Goal: Find contact information: Find contact information

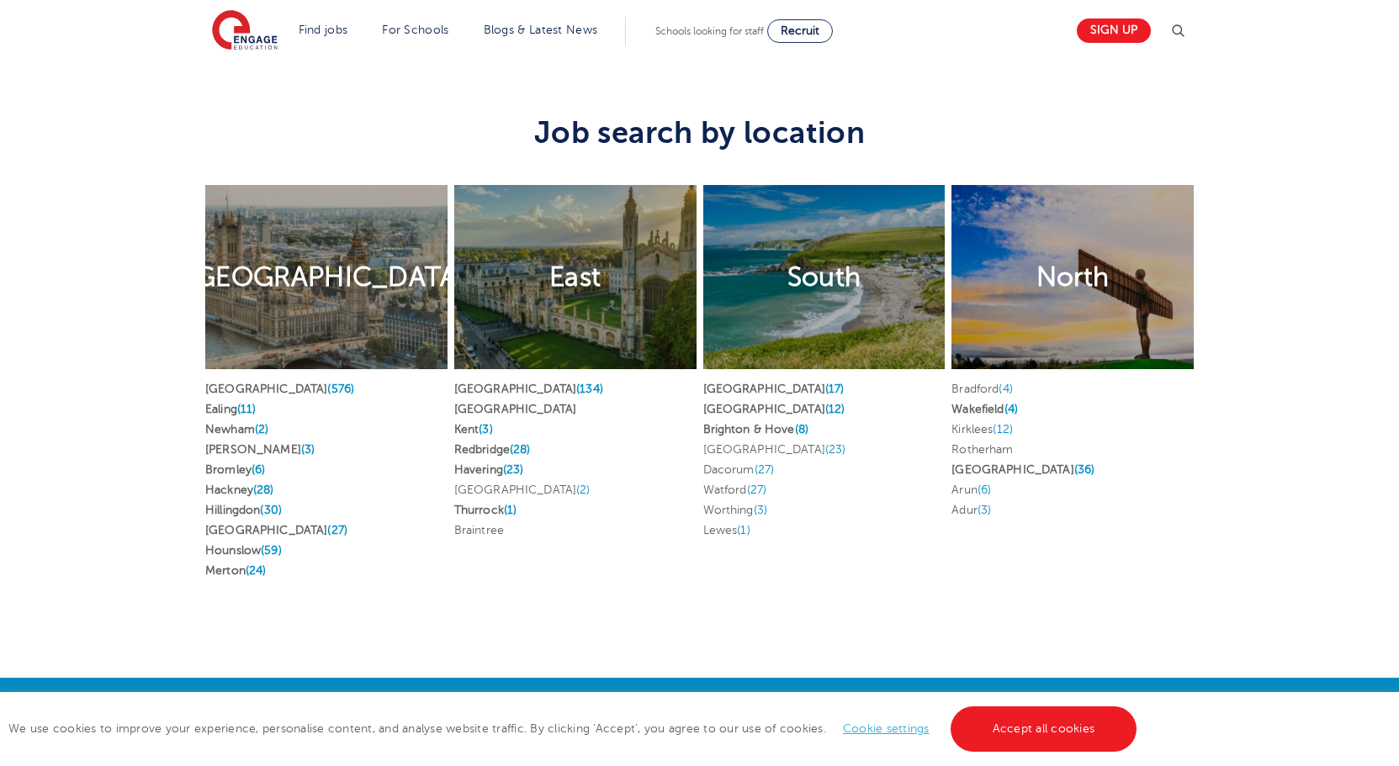
scroll to position [3203, 0]
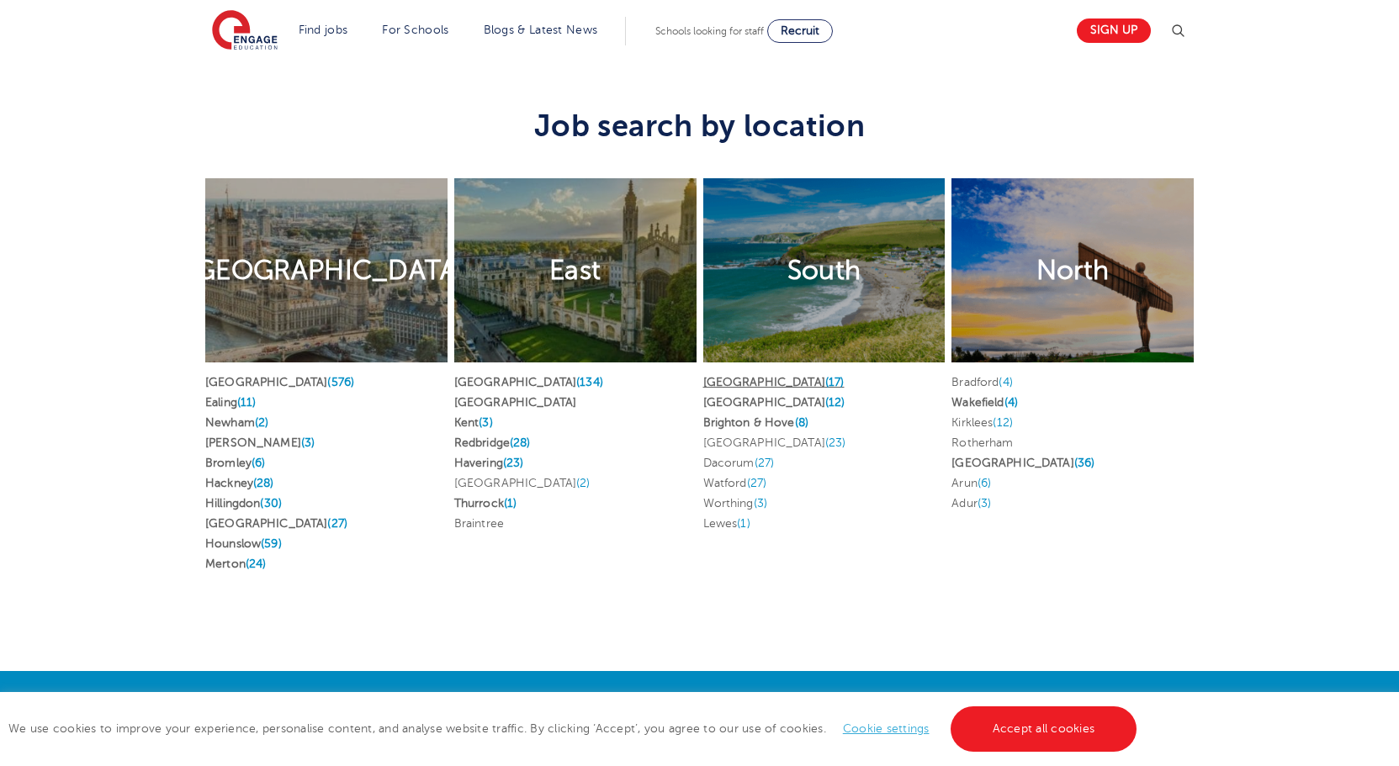
click at [762, 389] on link "West Sussex (17)" at bounding box center [773, 382] width 141 height 13
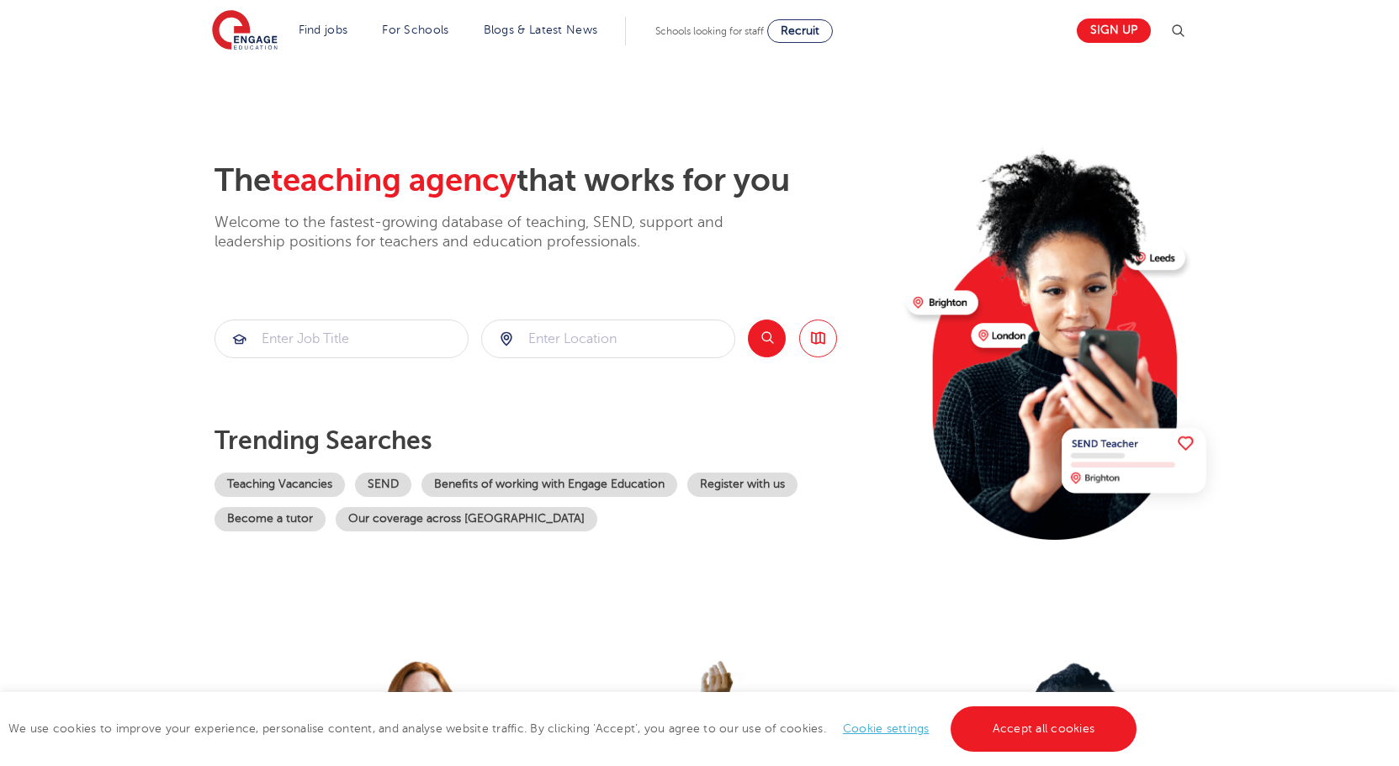
scroll to position [0, 0]
click at [241, 39] on img at bounding box center [245, 31] width 66 height 42
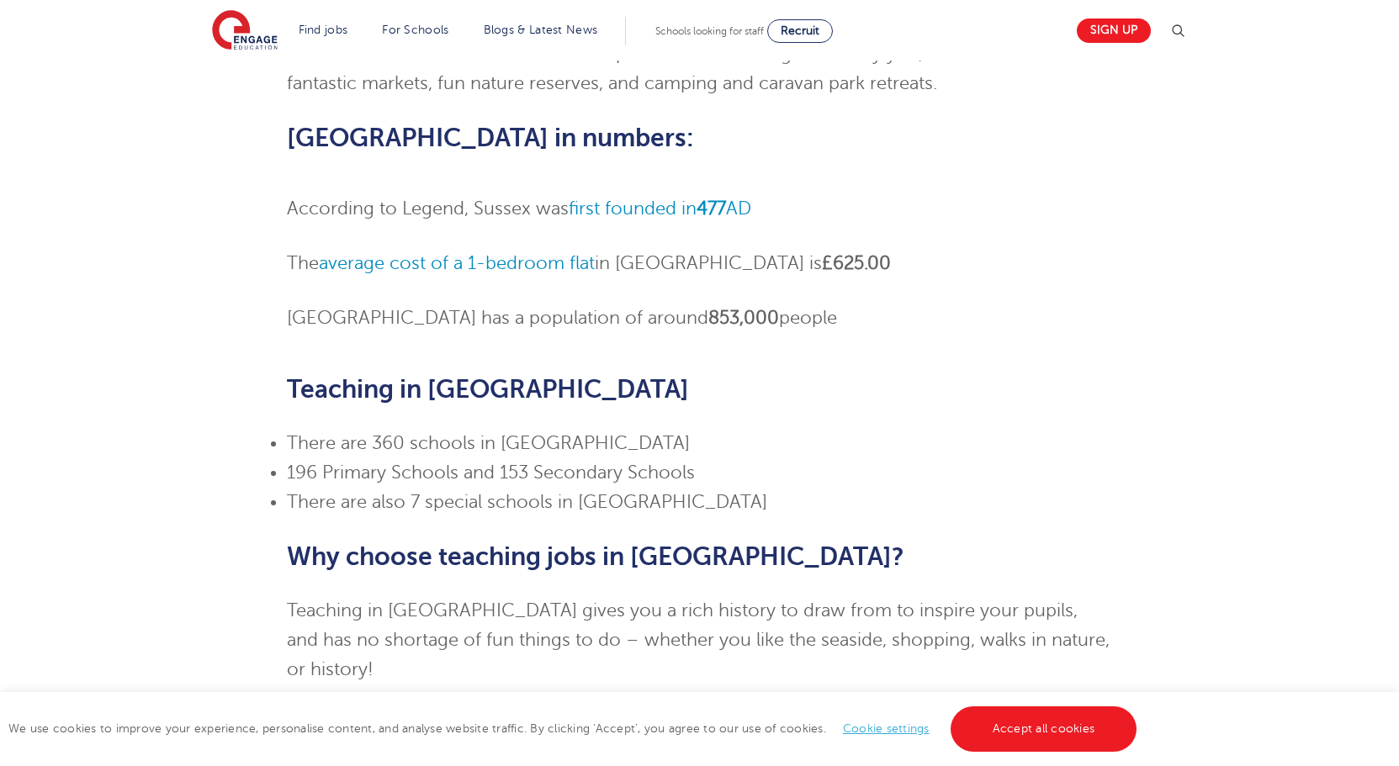
scroll to position [363, 0]
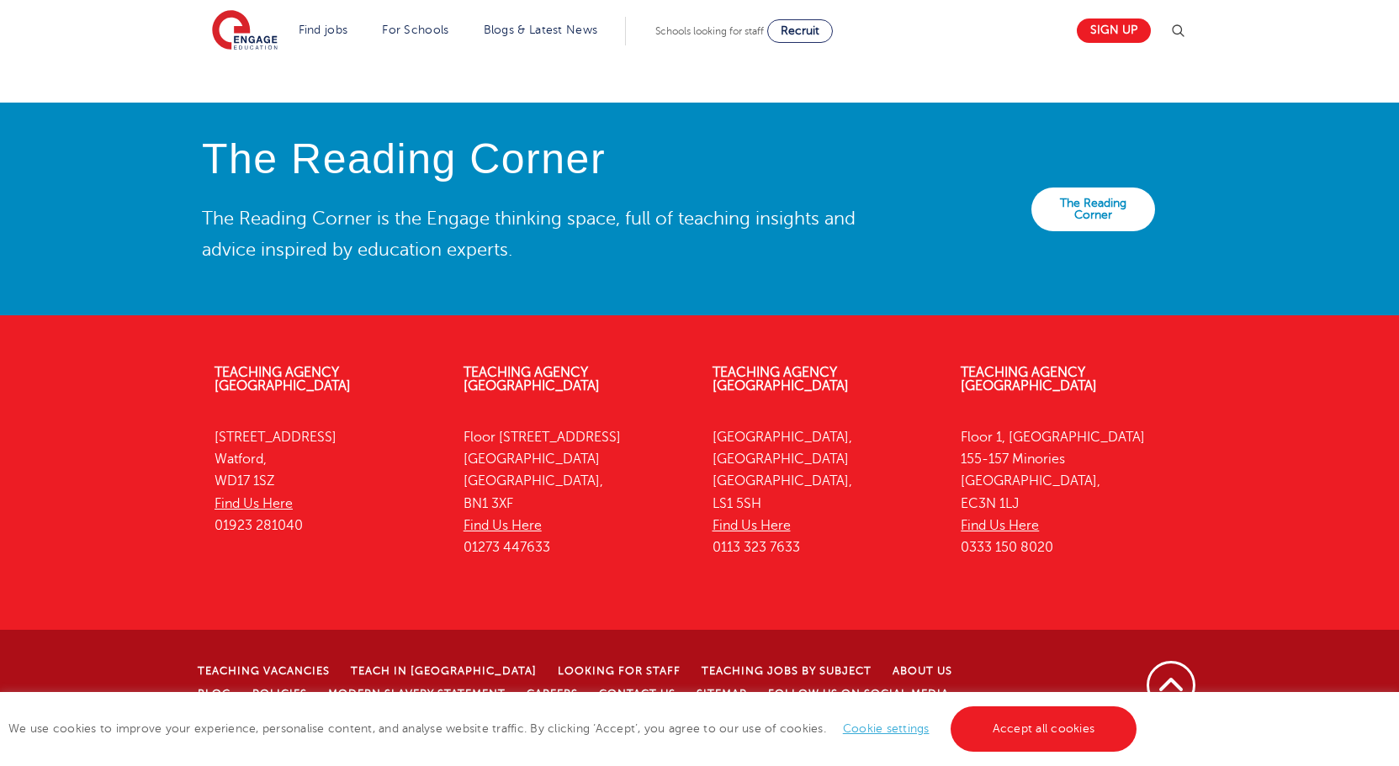
scroll to position [3787, 0]
drag, startPoint x: 516, startPoint y: 501, endPoint x: 458, endPoint y: 439, distance: 85.1
click at [458, 439] on div "Teaching Agency Brighton Floor 4, 100 Queens Road Brighton Brighton, BN1 3XF Fi…" at bounding box center [575, 465] width 249 height 248
copy p "Floor 4, 100 Queens Road Brighton Brighton, BN1 3XF"
drag, startPoint x: 558, startPoint y: 548, endPoint x: 458, endPoint y: 545, distance: 99.3
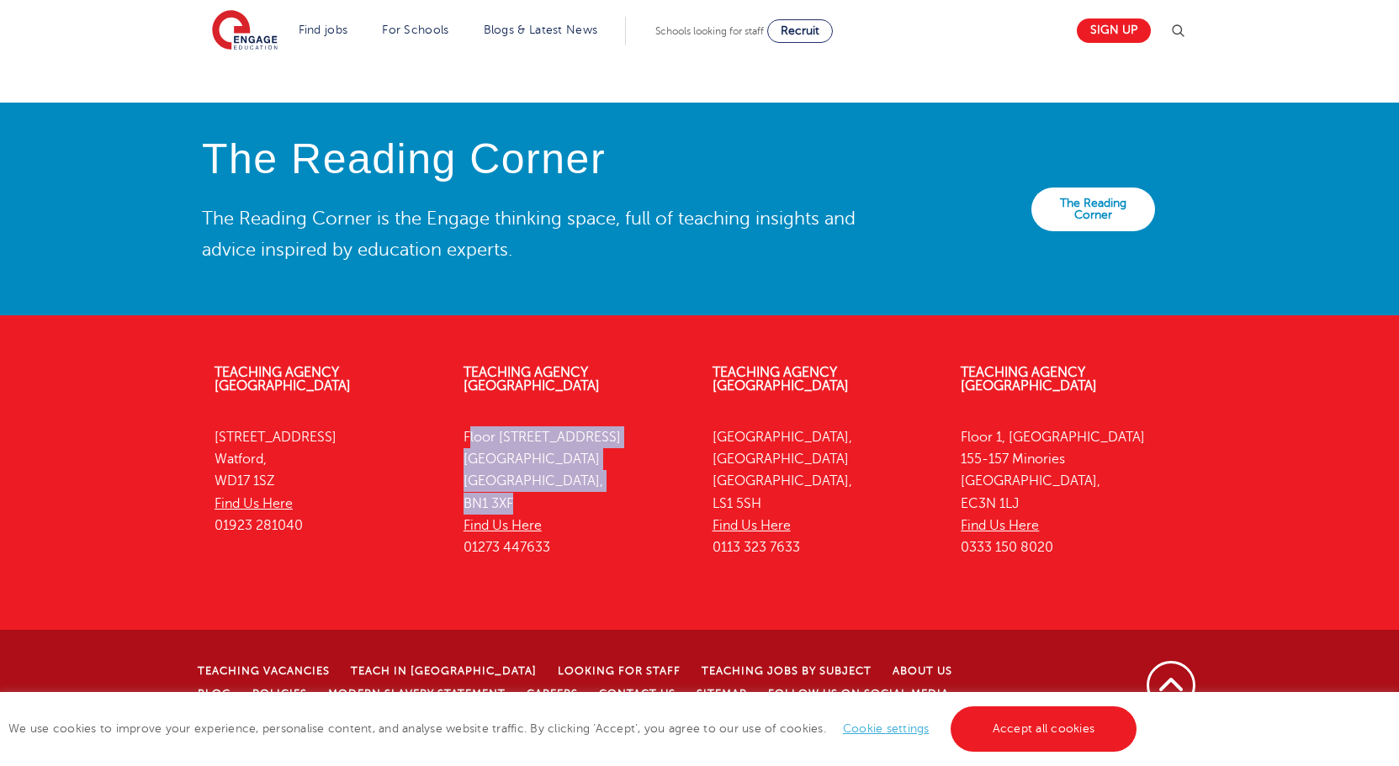
click at [458, 544] on div "Teaching Agency Brighton Floor 4, 100 Queens Road Brighton Brighton, BN1 3XF Fi…" at bounding box center [575, 465] width 249 height 248
